Goal: Task Accomplishment & Management: Complete application form

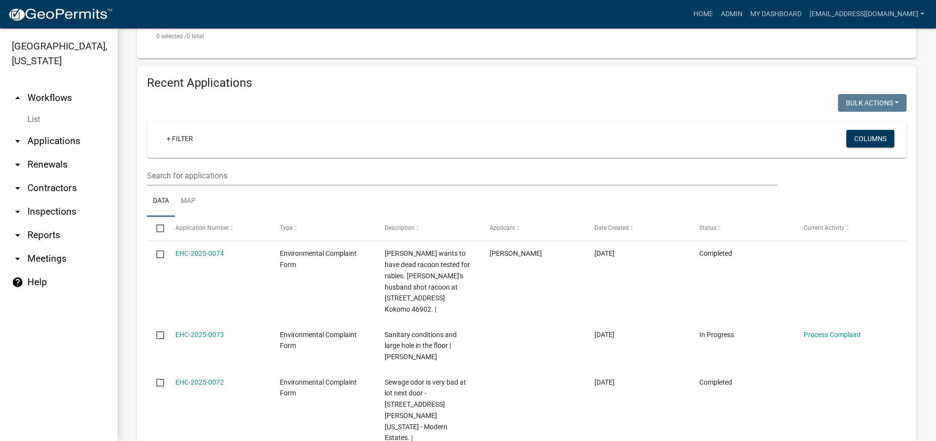
scroll to position [319, 0]
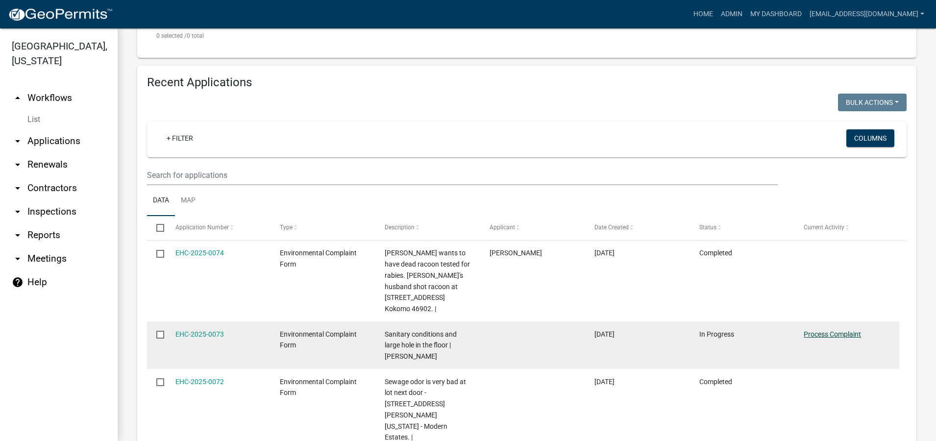
click at [843, 330] on link "Process Complaint" at bounding box center [831, 334] width 57 height 8
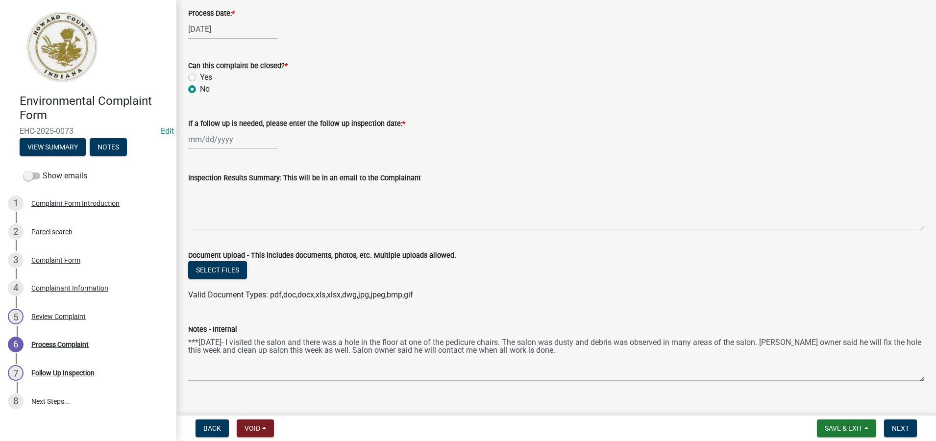
scroll to position [477, 0]
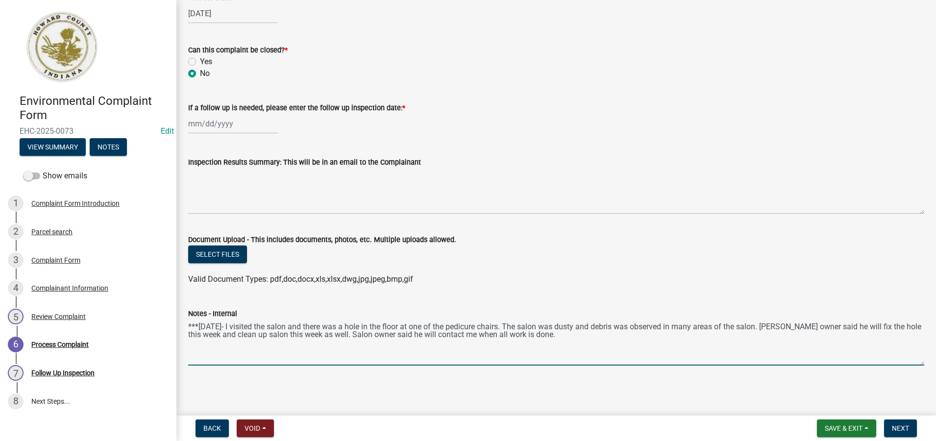
click at [555, 340] on textarea "***[DATE]- I visited the salon and there was a hole in the floor at one of the …" at bounding box center [556, 342] width 736 height 46
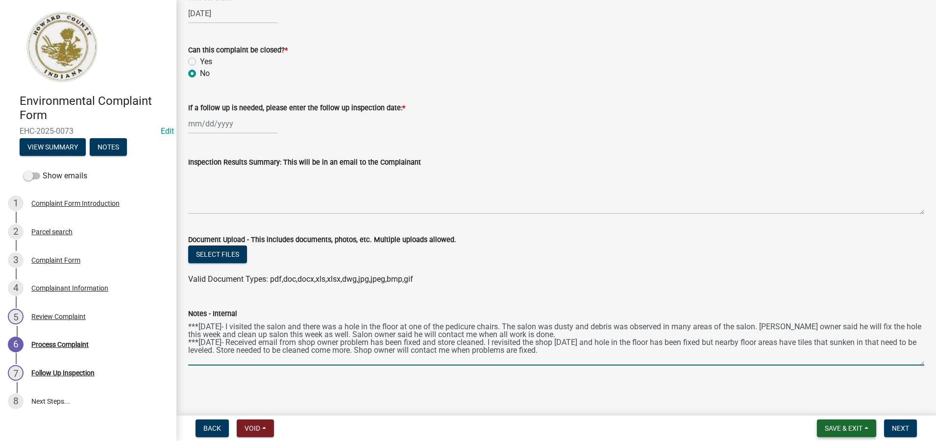
type textarea "***[DATE]- I visited the salon and there was a hole in the floor at one of the …"
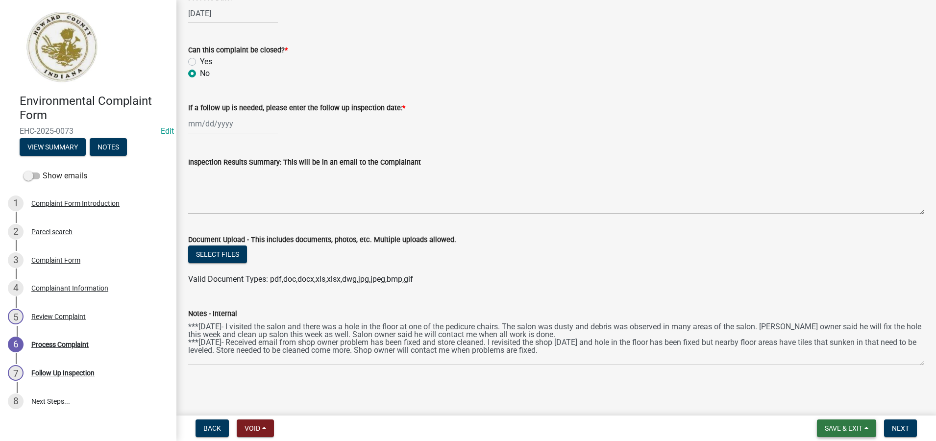
click at [848, 427] on span "Save & Exit" at bounding box center [843, 428] width 38 height 8
click at [838, 402] on button "Save & Exit" at bounding box center [837, 403] width 78 height 24
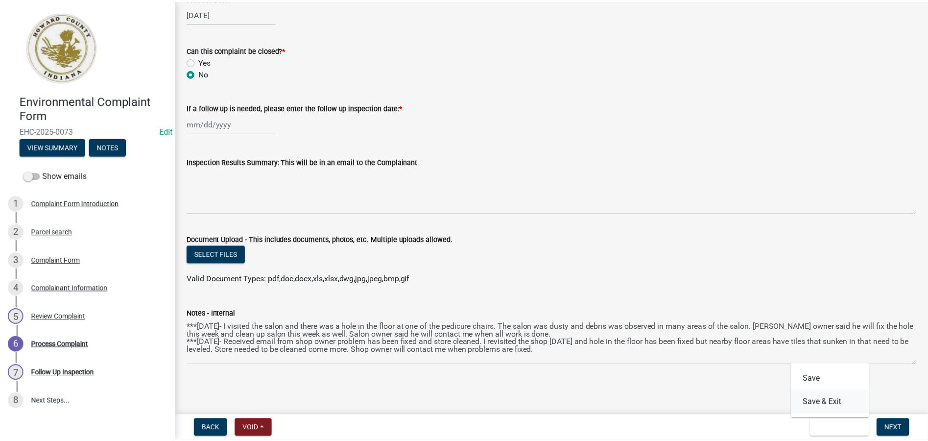
scroll to position [0, 0]
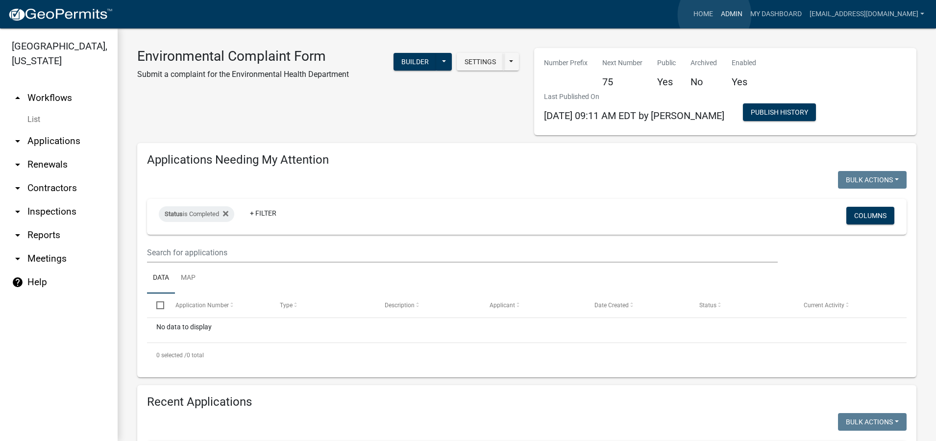
click at [717, 15] on link "Admin" at bounding box center [731, 14] width 29 height 19
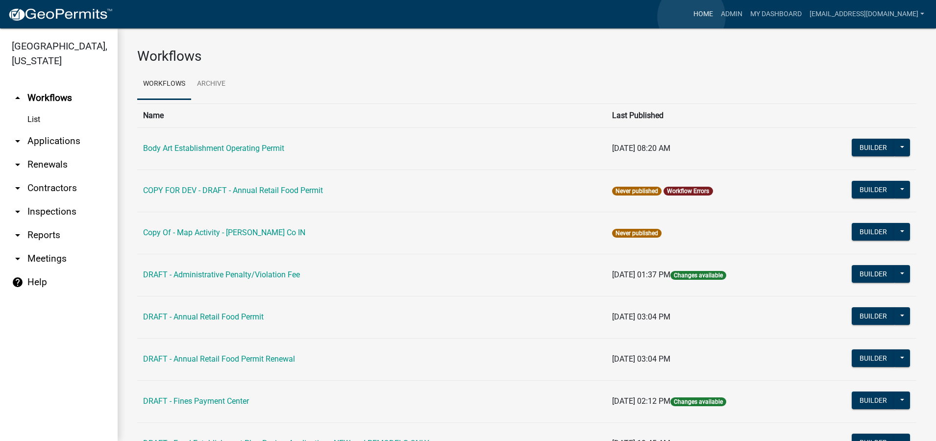
click at [691, 17] on link "Home" at bounding box center [702, 14] width 27 height 19
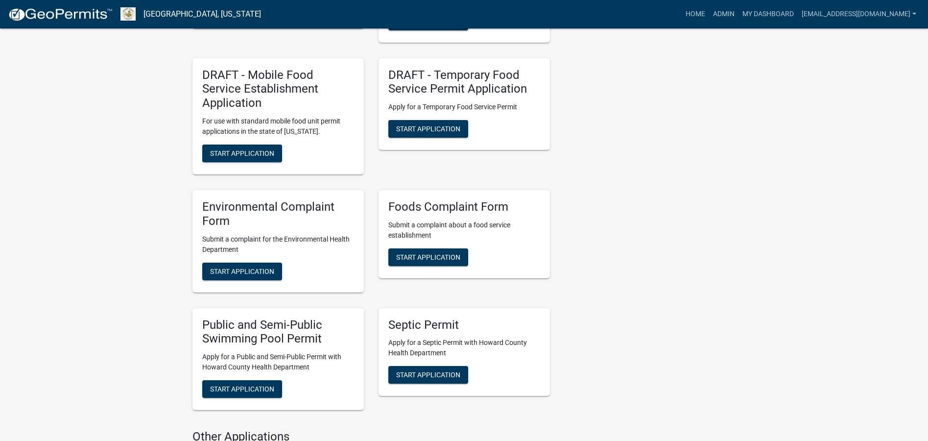
scroll to position [1470, 0]
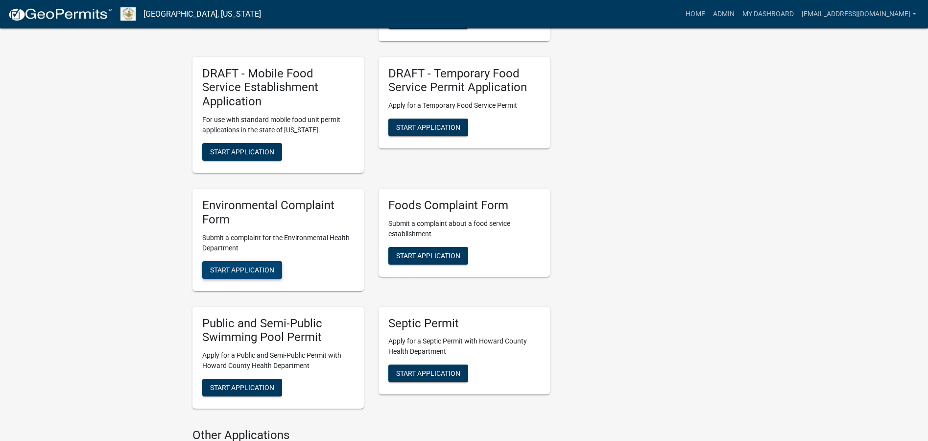
click at [255, 266] on span "Start Application" at bounding box center [242, 270] width 64 height 8
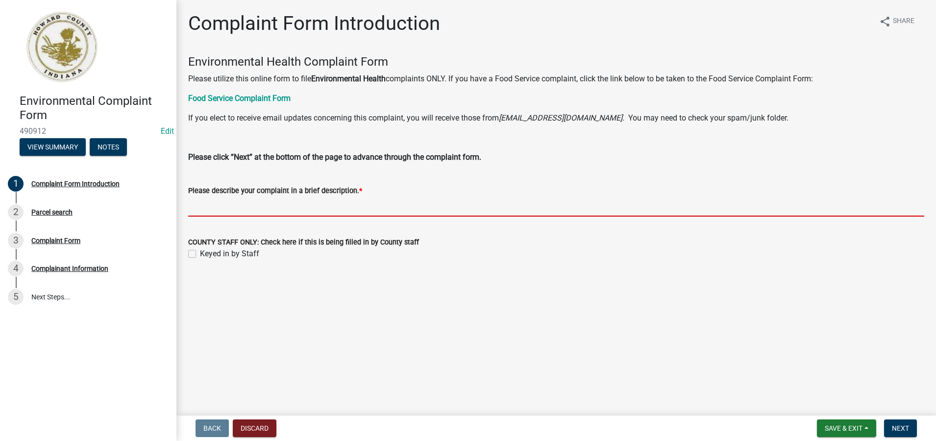
click at [206, 207] on input "Please describe your complaint in a brief description. *" at bounding box center [556, 206] width 736 height 20
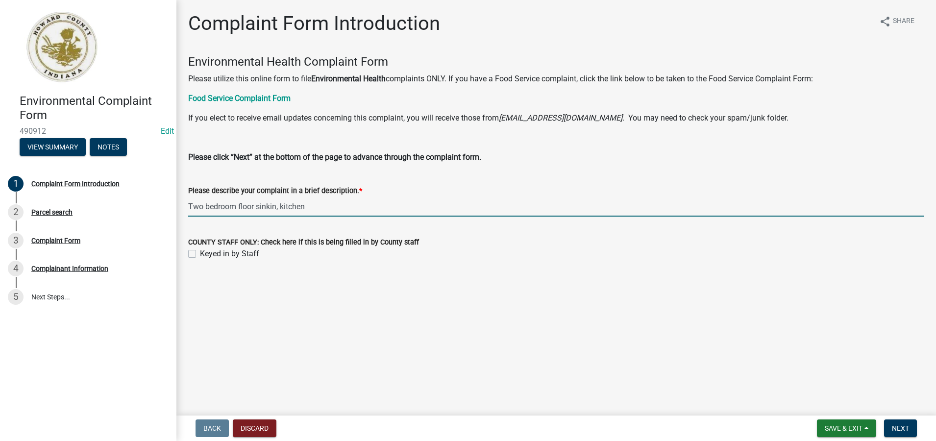
click at [276, 206] on input "Two bedroom floor sinkin, kitchen" at bounding box center [556, 206] width 736 height 20
click at [319, 206] on input "Two bedroom floor sinking, kitchen" at bounding box center [556, 206] width 736 height 20
type input "Two bedroom floor sinking, kitchen door cannot open, refrigerator door leaking …"
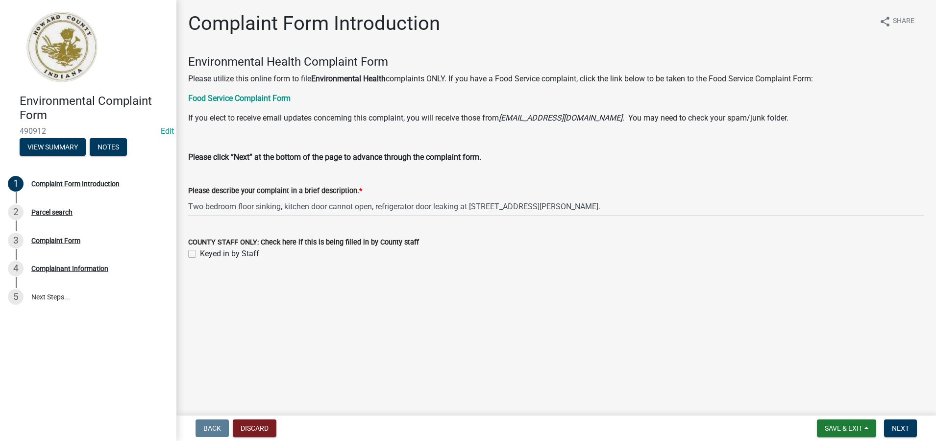
click at [200, 253] on label "Keyed in by Staff" at bounding box center [229, 254] width 59 height 12
click at [200, 253] on input "Keyed in by Staff" at bounding box center [203, 251] width 6 height 6
checkbox input "true"
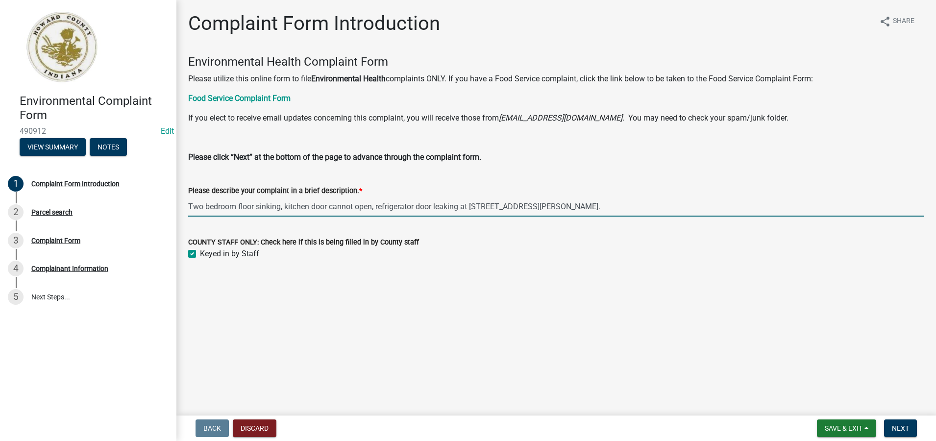
drag, startPoint x: 580, startPoint y: 206, endPoint x: 189, endPoint y: 196, distance: 391.0
click at [189, 196] on input "Two bedroom floor sinking, kitchen door cannot open, refrigerator door leaking …" at bounding box center [556, 206] width 736 height 20
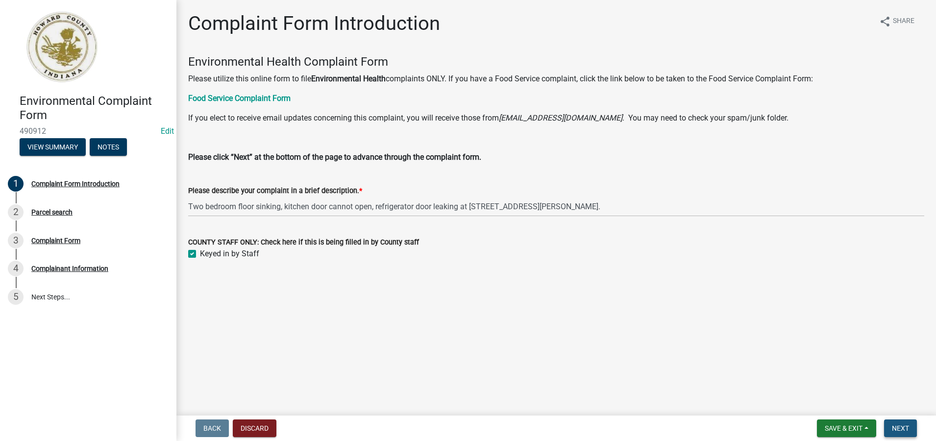
click at [899, 427] on span "Next" at bounding box center [900, 428] width 17 height 8
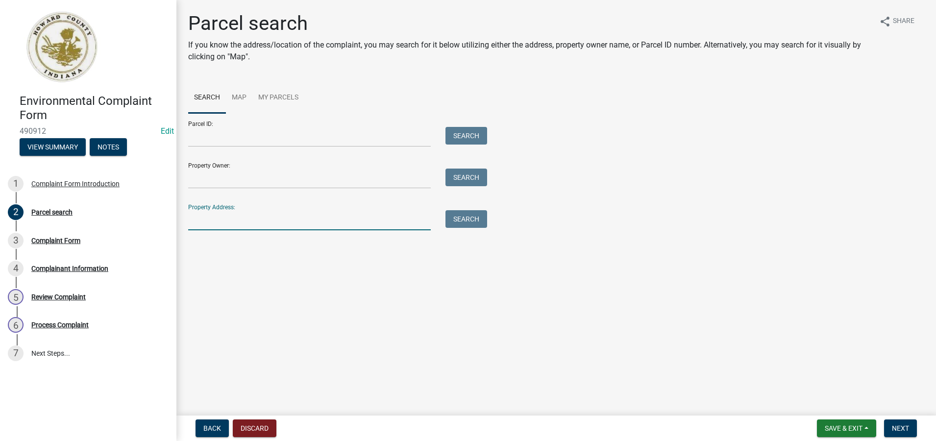
click at [205, 223] on input "Property Address:" at bounding box center [309, 220] width 242 height 20
type input "1224 [PERSON_NAME]"
click at [456, 219] on button "Search" at bounding box center [466, 219] width 42 height 18
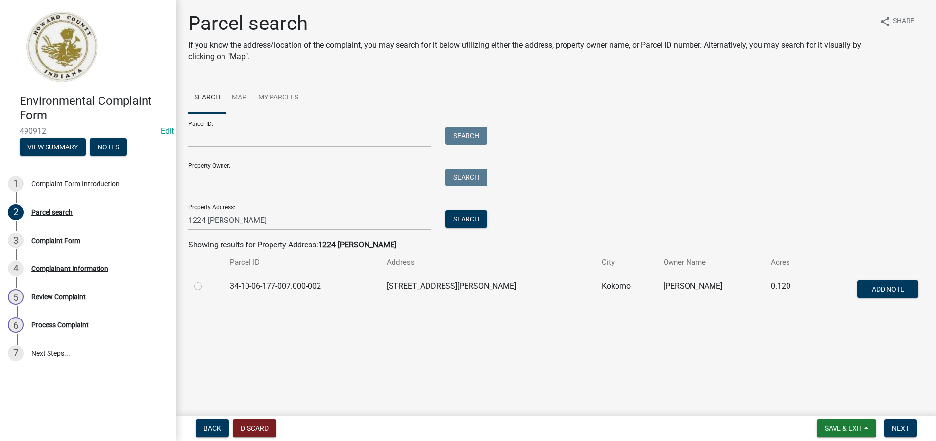
click at [206, 280] on label at bounding box center [206, 280] width 0 height 0
click at [206, 287] on input "radio" at bounding box center [209, 283] width 6 height 6
radio input "true"
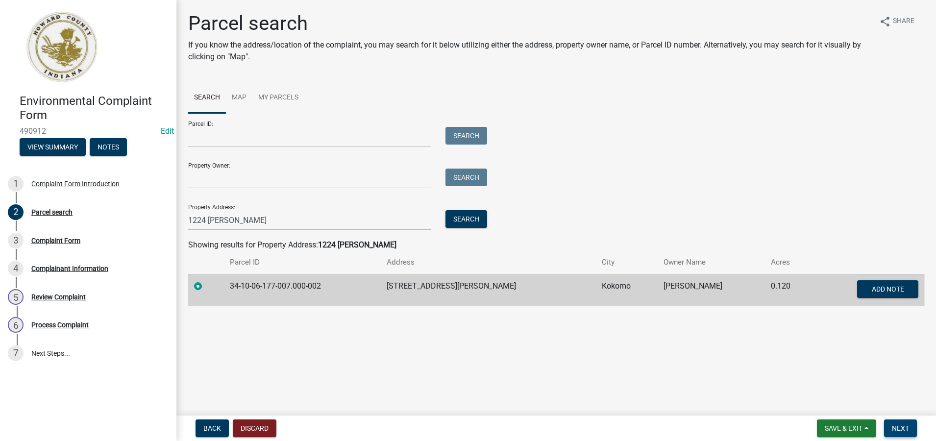
click at [911, 429] on button "Next" at bounding box center [900, 428] width 33 height 18
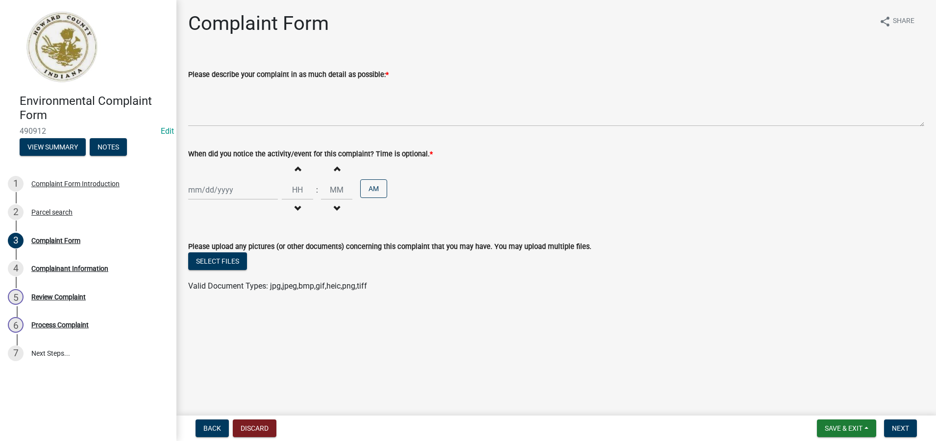
select select "10"
select select "2025"
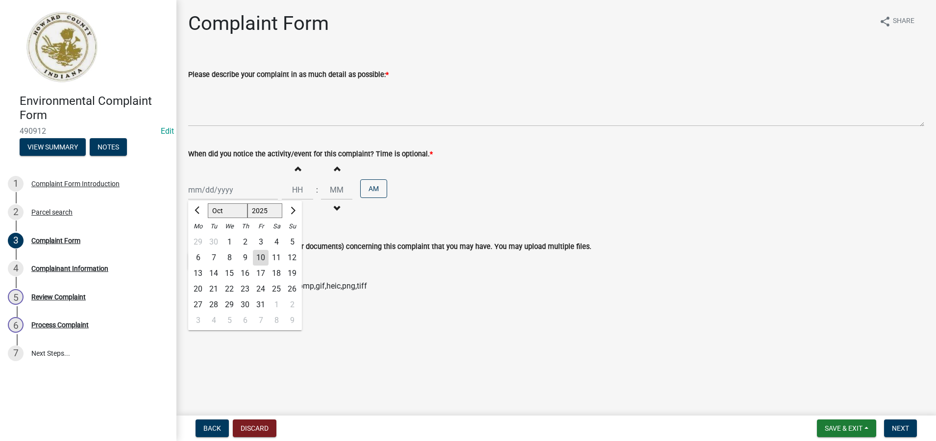
click at [191, 190] on div "[PERSON_NAME] Feb Mar Apr [PERSON_NAME][DATE] Oct Nov [DATE] 1526 1527 1528 152…" at bounding box center [233, 190] width 90 height 20
click at [257, 256] on div "10" at bounding box center [261, 258] width 16 height 16
type input "[DATE]"
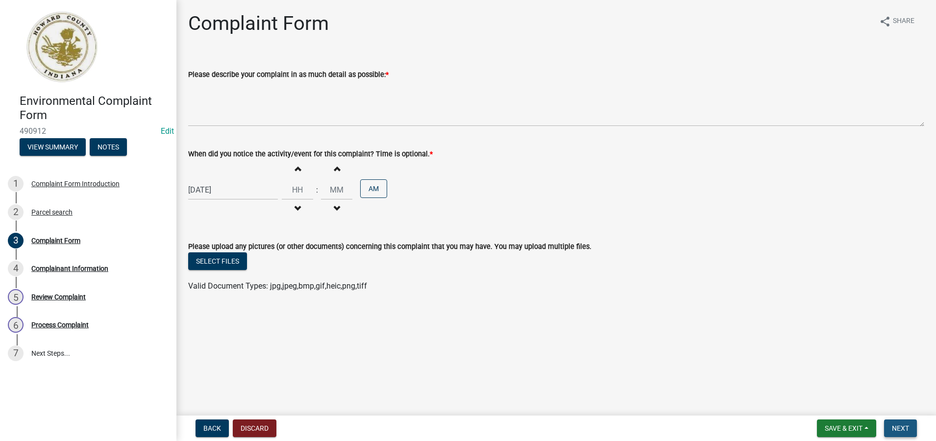
click at [902, 426] on span "Next" at bounding box center [900, 428] width 17 height 8
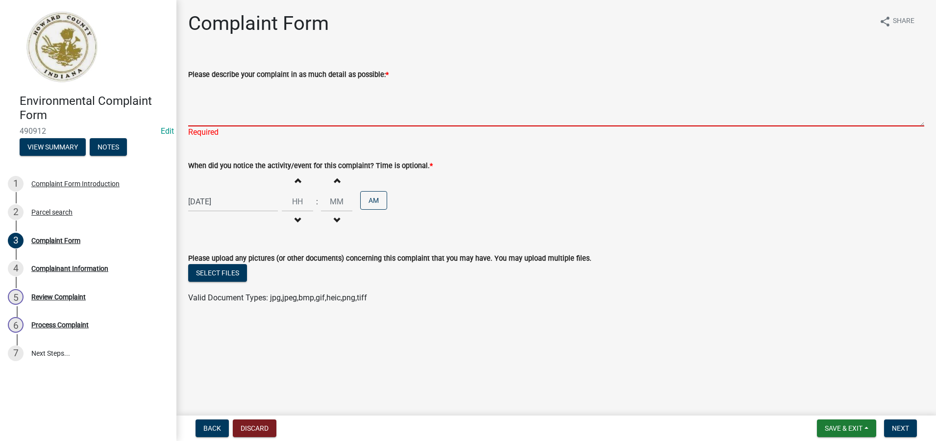
click at [197, 110] on textarea "Please describe your complaint in as much detail as possible: *" at bounding box center [556, 103] width 736 height 46
paste textarea "Two bedroom floor sinking, kitchen door cannot open, refrigerator door leaking …"
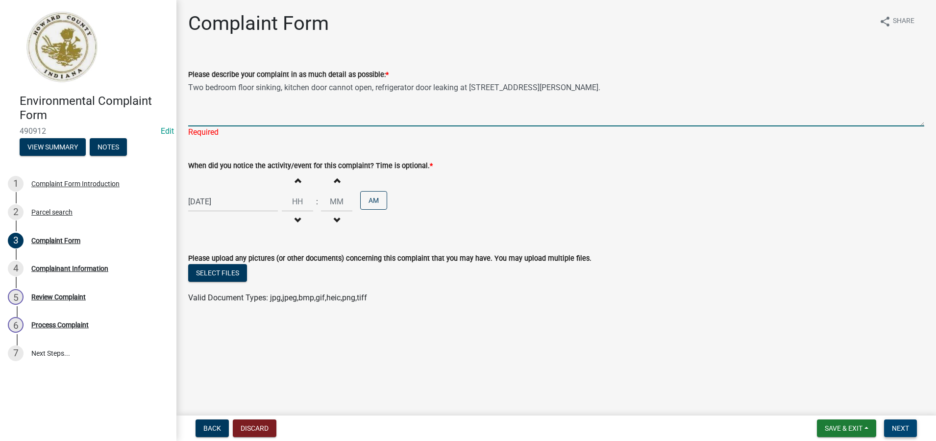
type textarea "Two bedroom floor sinking, kitchen door cannot open, refrigerator door leaking …"
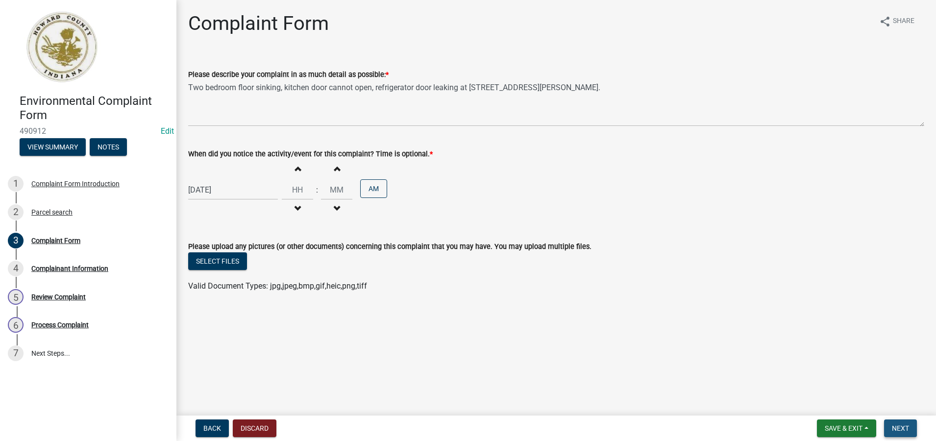
click at [903, 431] on span "Next" at bounding box center [900, 428] width 17 height 8
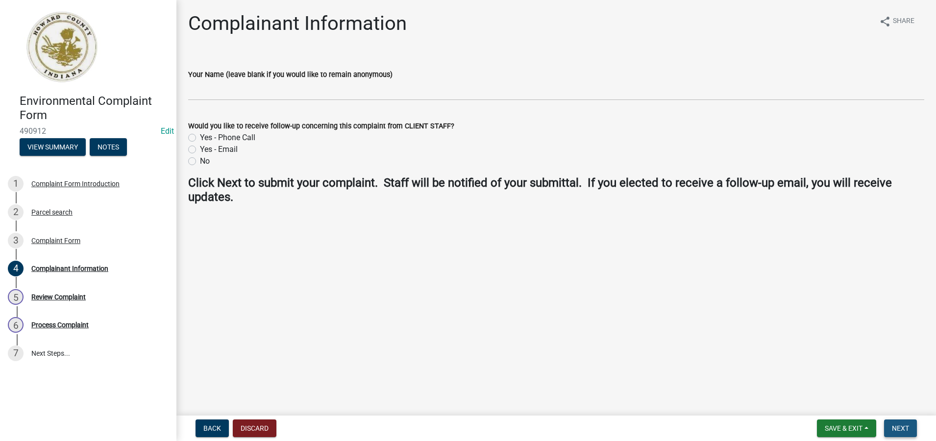
click at [898, 427] on span "Next" at bounding box center [900, 428] width 17 height 8
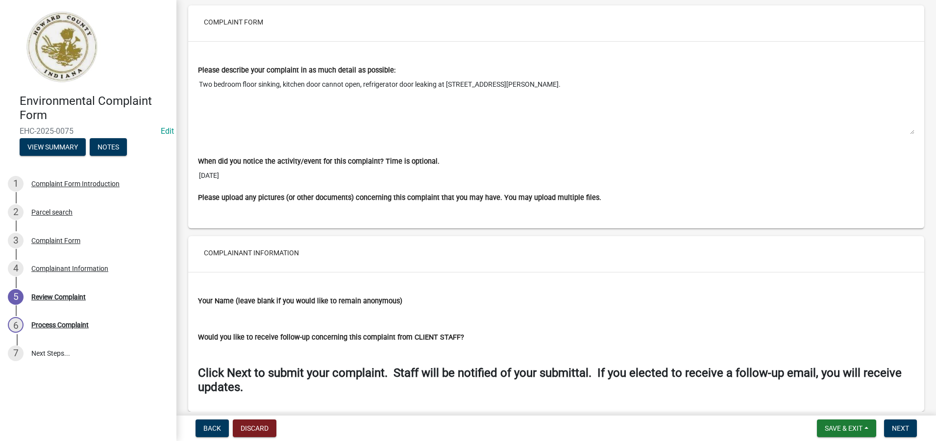
scroll to position [722, 0]
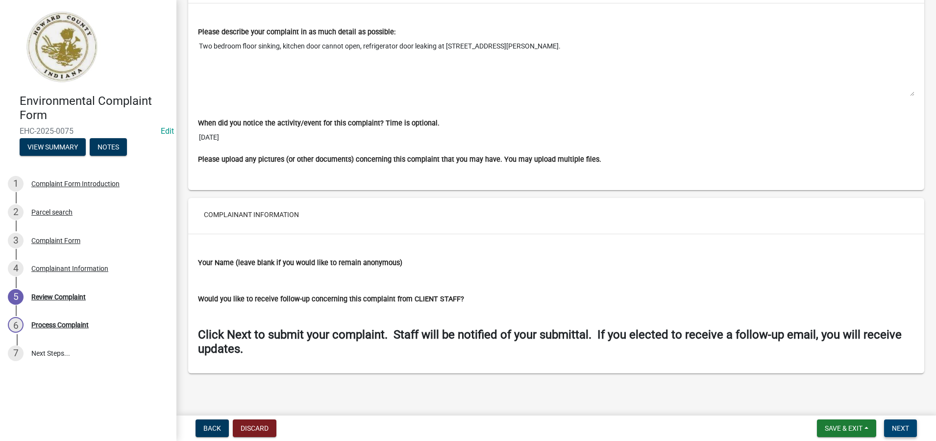
click at [904, 428] on span "Next" at bounding box center [900, 428] width 17 height 8
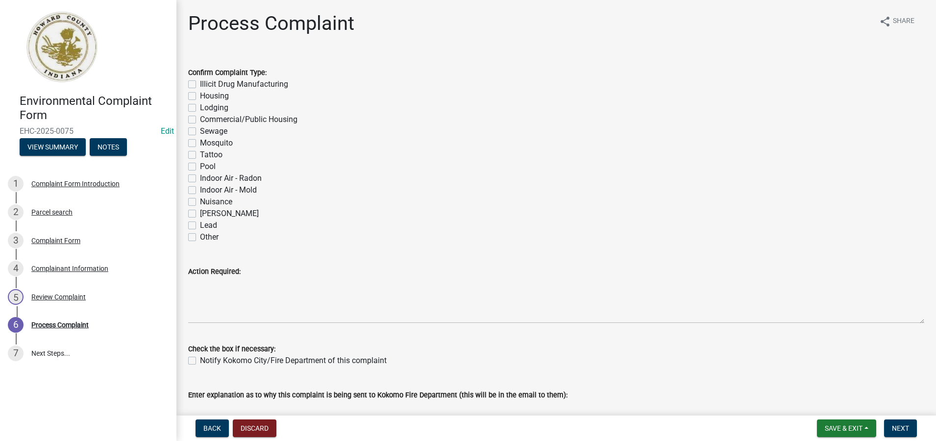
click at [196, 98] on div "Housing" at bounding box center [556, 96] width 736 height 12
click at [200, 97] on label "Housing" at bounding box center [214, 96] width 29 height 12
click at [200, 97] on input "Housing" at bounding box center [203, 93] width 6 height 6
checkbox input "true"
checkbox input "false"
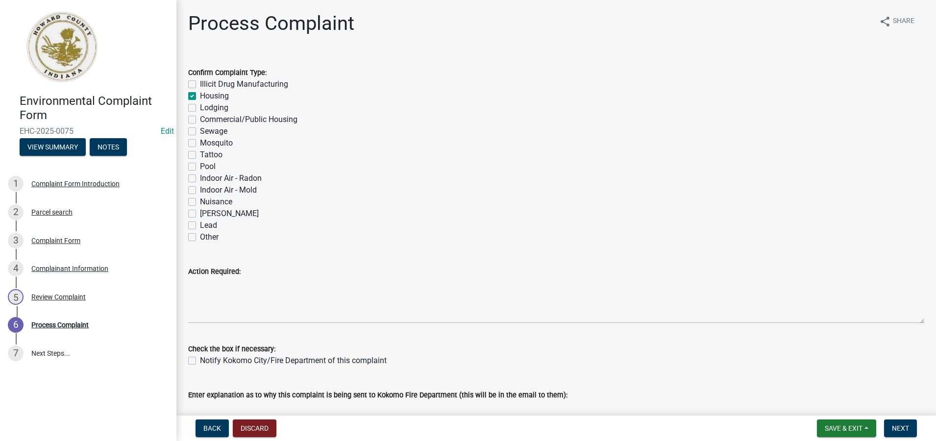
checkbox input "true"
checkbox input "false"
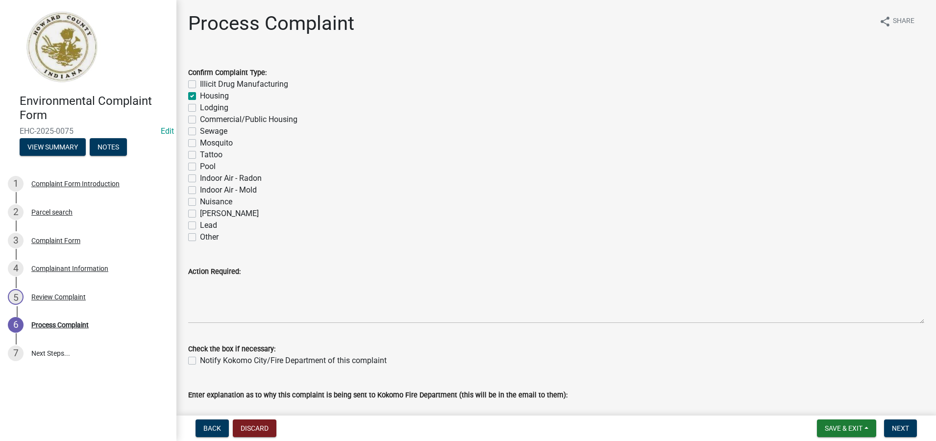
checkbox input "false"
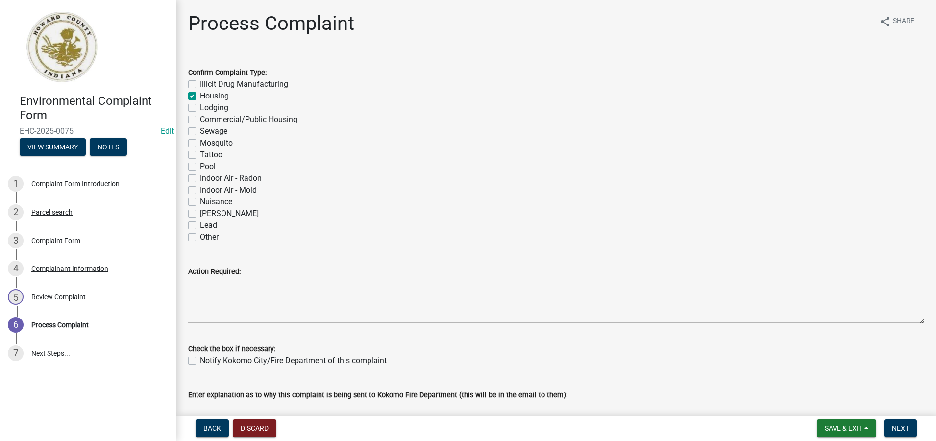
checkbox input "false"
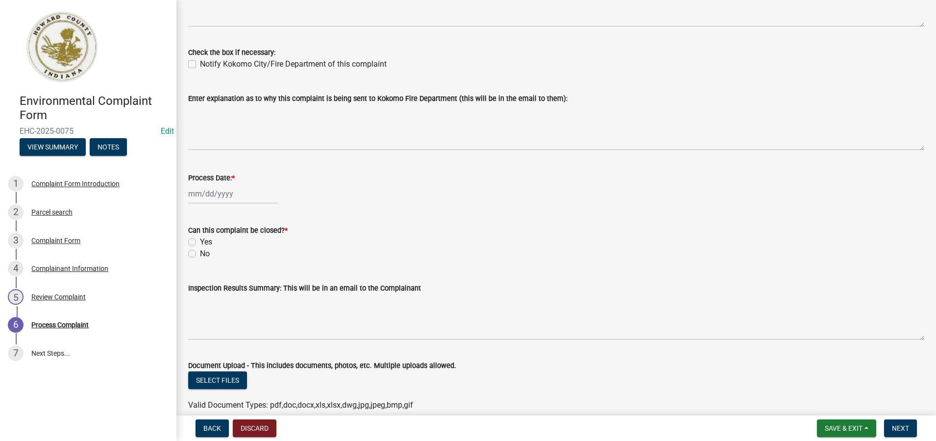
scroll to position [275, 0]
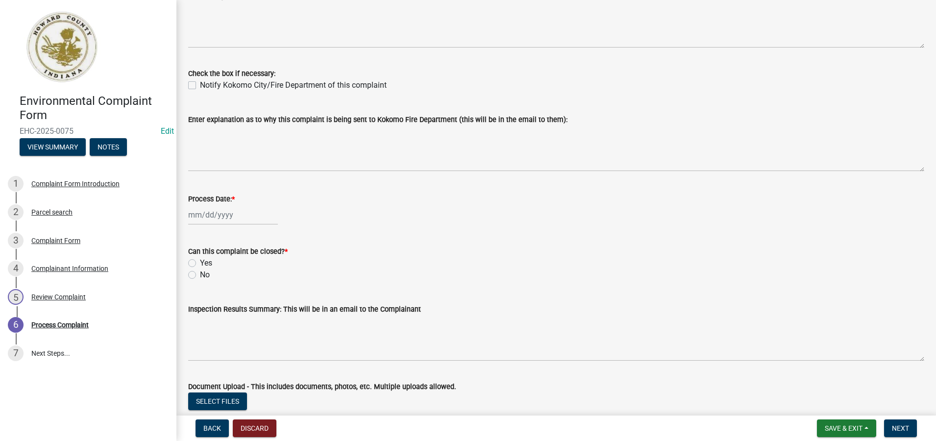
click at [223, 218] on div at bounding box center [233, 215] width 90 height 20
select select "10"
select select "2025"
click at [258, 284] on div "10" at bounding box center [261, 283] width 16 height 16
type input "[DATE]"
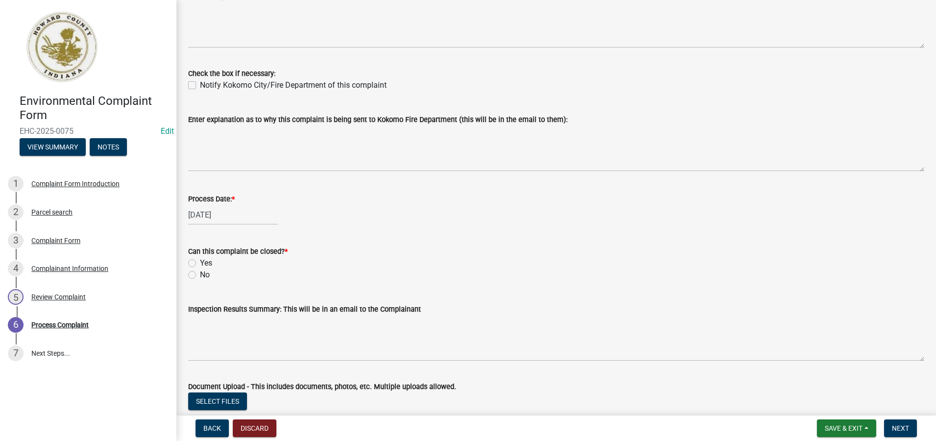
click at [200, 275] on label "No" at bounding box center [205, 275] width 10 height 12
click at [200, 275] on input "No" at bounding box center [203, 272] width 6 height 6
radio input "true"
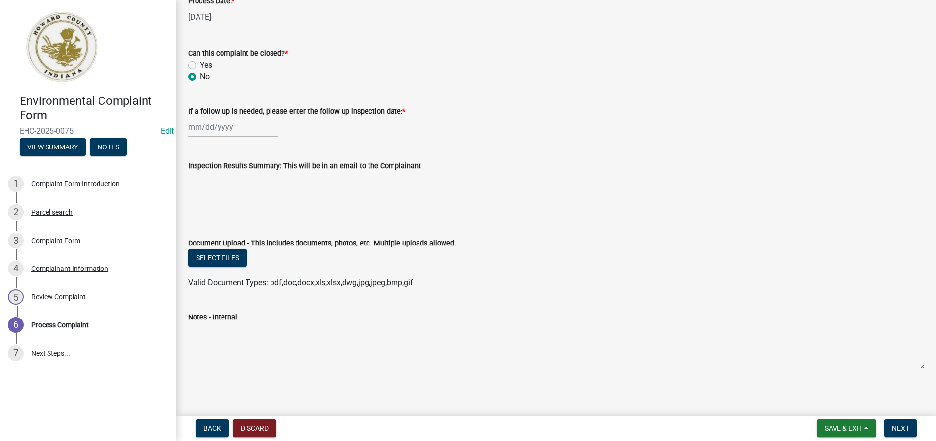
scroll to position [477, 0]
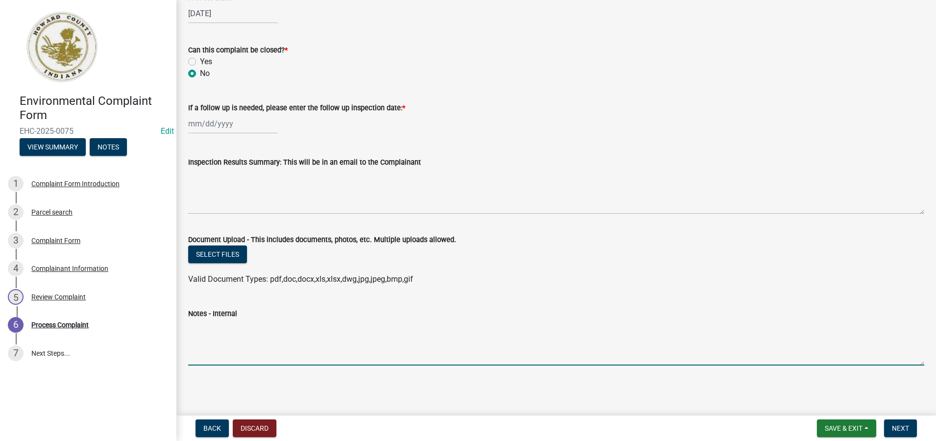
click at [234, 338] on textarea "Notes - Internal" at bounding box center [556, 342] width 736 height 46
paste textarea "Two bedroom floor sinking, kitchen door cannot open, refrigerator door leaking …"
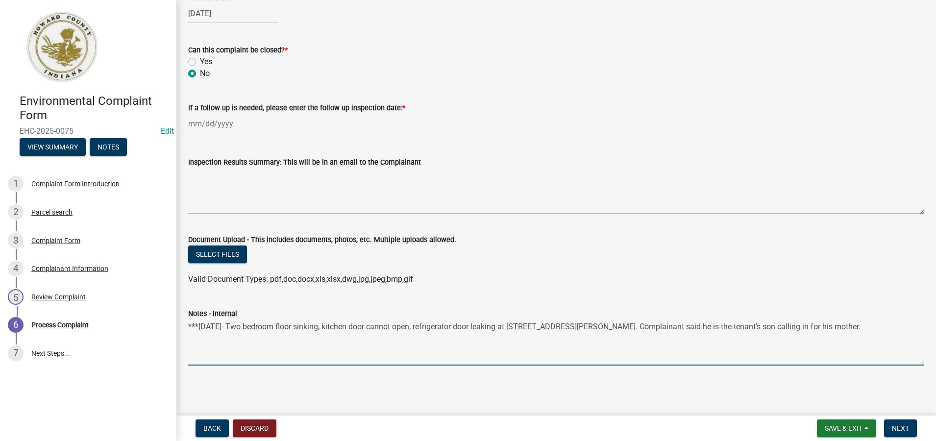
click at [766, 325] on textarea "***[DATE]- Two bedroom floor sinking, kitchen door cannot open, refrigerator do…" at bounding box center [556, 342] width 736 height 46
click at [762, 327] on textarea "***[DATE]- Two bedroom floor sinking, kitchen door cannot open, refrigerator do…" at bounding box center [556, 342] width 736 height 46
click at [885, 330] on textarea "***[DATE]- Two bedroom floor sinking, kitchen door cannot open, refrigerator do…" at bounding box center [556, 342] width 736 height 46
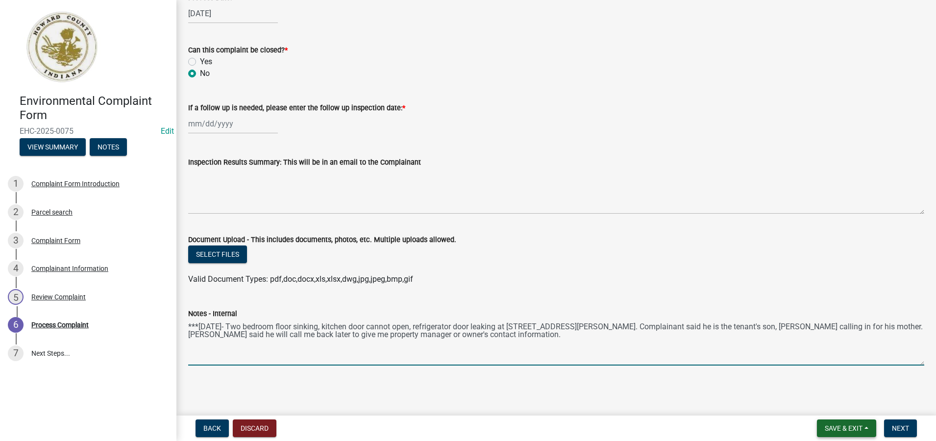
type textarea "***[DATE]- Two bedroom floor sinking, kitchen door cannot open, refrigerator do…"
click at [856, 432] on span "Save & Exit" at bounding box center [843, 428] width 38 height 8
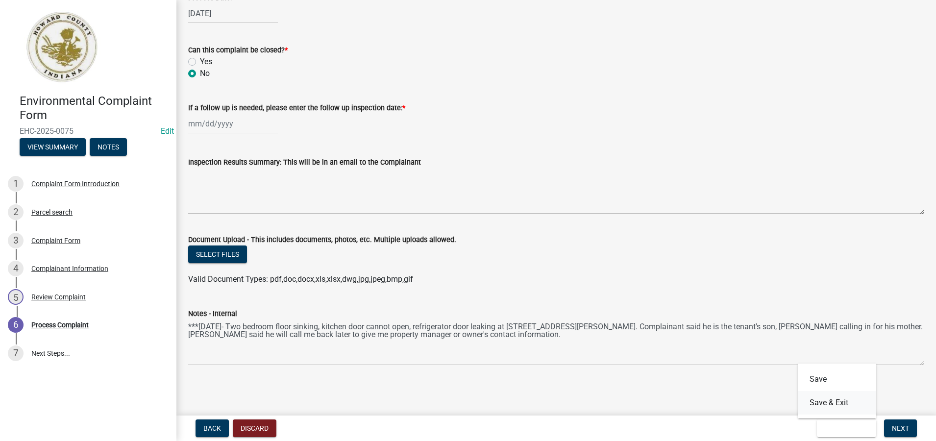
click at [835, 405] on button "Save & Exit" at bounding box center [837, 403] width 78 height 24
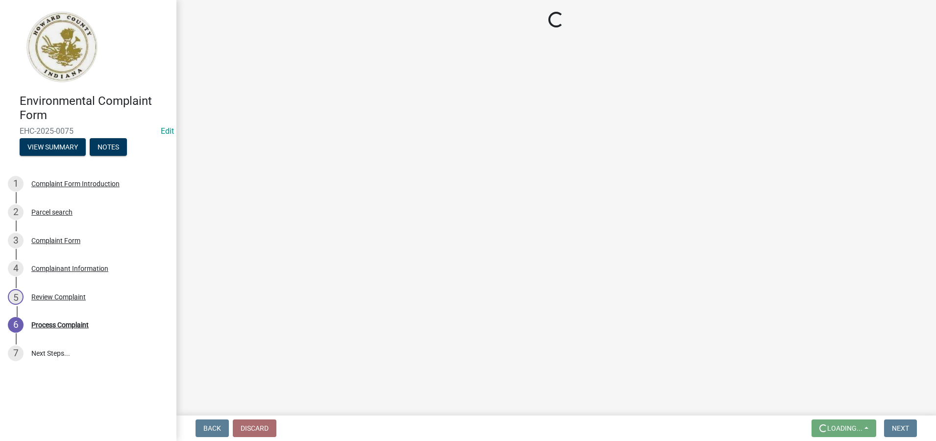
scroll to position [0, 0]
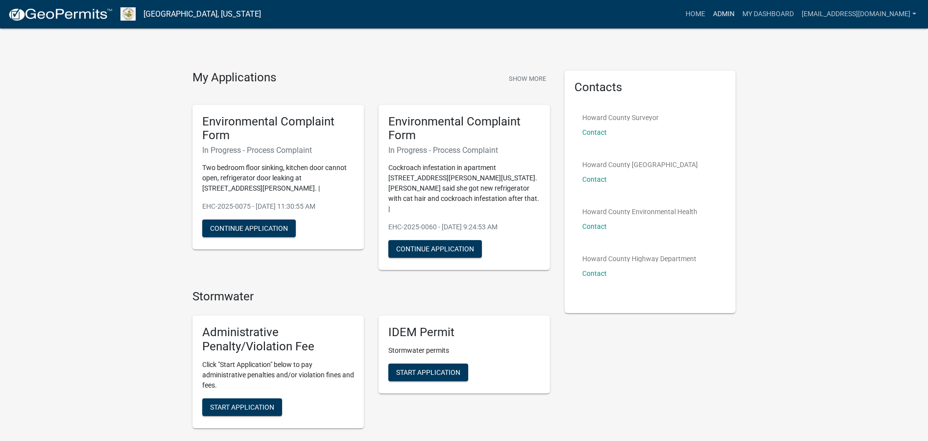
click at [717, 14] on link "Admin" at bounding box center [723, 14] width 29 height 19
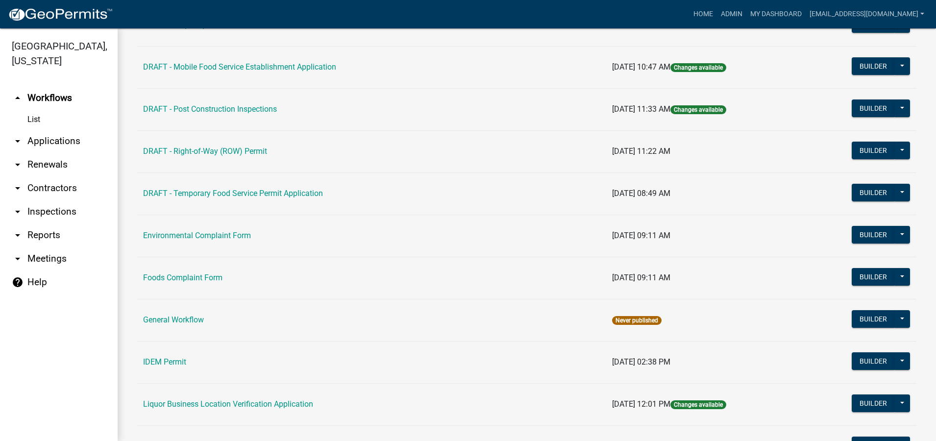
scroll to position [441, 0]
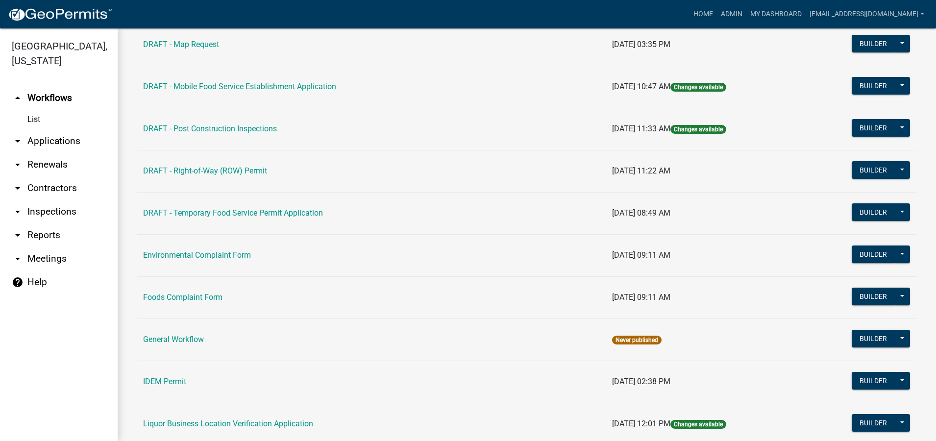
click at [207, 256] on link "Environmental Complaint Form" at bounding box center [197, 254] width 108 height 9
